Goal: Information Seeking & Learning: Learn about a topic

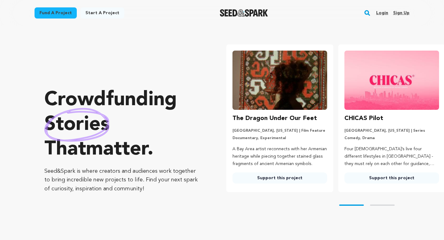
click at [382, 11] on link "Login" at bounding box center [382, 13] width 12 height 10
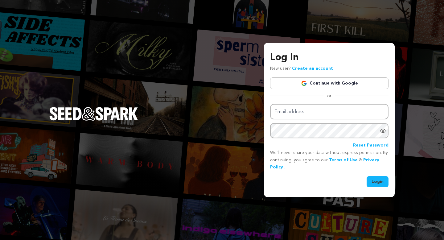
type input "jaoxyer@gmail.com"
click at [377, 184] on button "Login" at bounding box center [378, 181] width 22 height 11
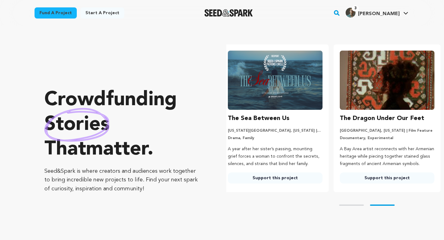
scroll to position [0, 117]
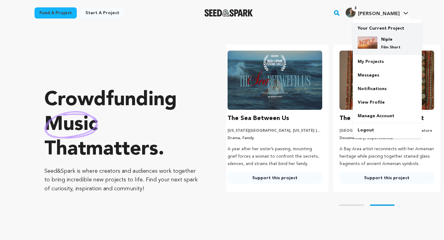
click at [391, 37] on h4 "Niple" at bounding box center [392, 39] width 22 height 6
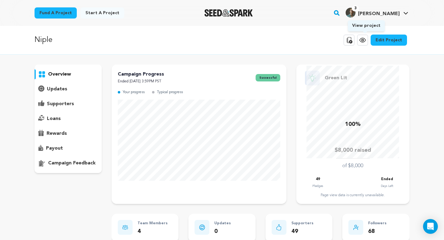
click at [363, 41] on icon at bounding box center [362, 39] width 7 height 7
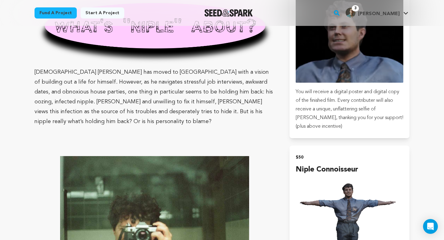
scroll to position [572, 0]
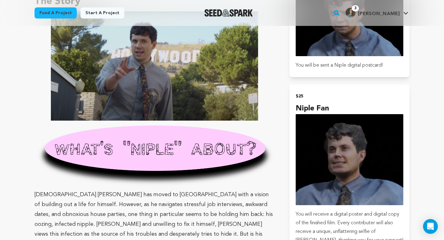
scroll to position [545, 0]
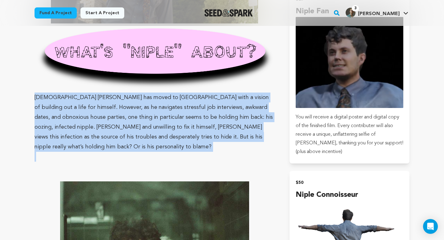
drag, startPoint x: 35, startPoint y: 88, endPoint x: 276, endPoint y: 132, distance: 244.2
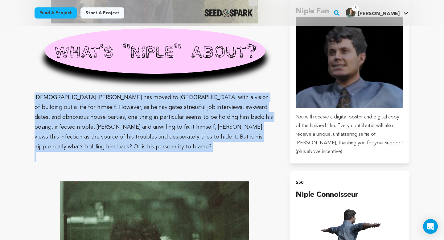
copy span "30-year-old Danny has moved to Los Angeles with a vision of building out a life…"
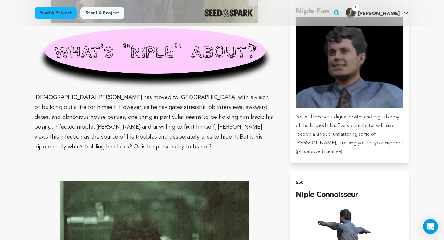
click at [158, 162] on p at bounding box center [155, 167] width 240 height 10
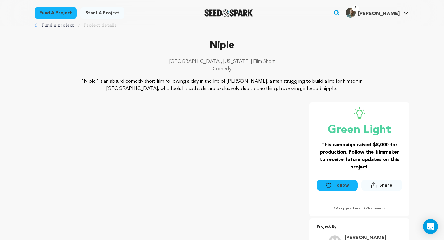
scroll to position [0, 0]
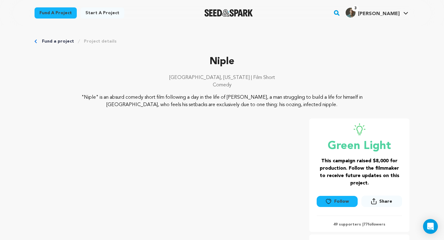
click at [302, 55] on p "Niple" at bounding box center [222, 61] width 375 height 15
